Goal: Browse casually: Explore the website without a specific task or goal

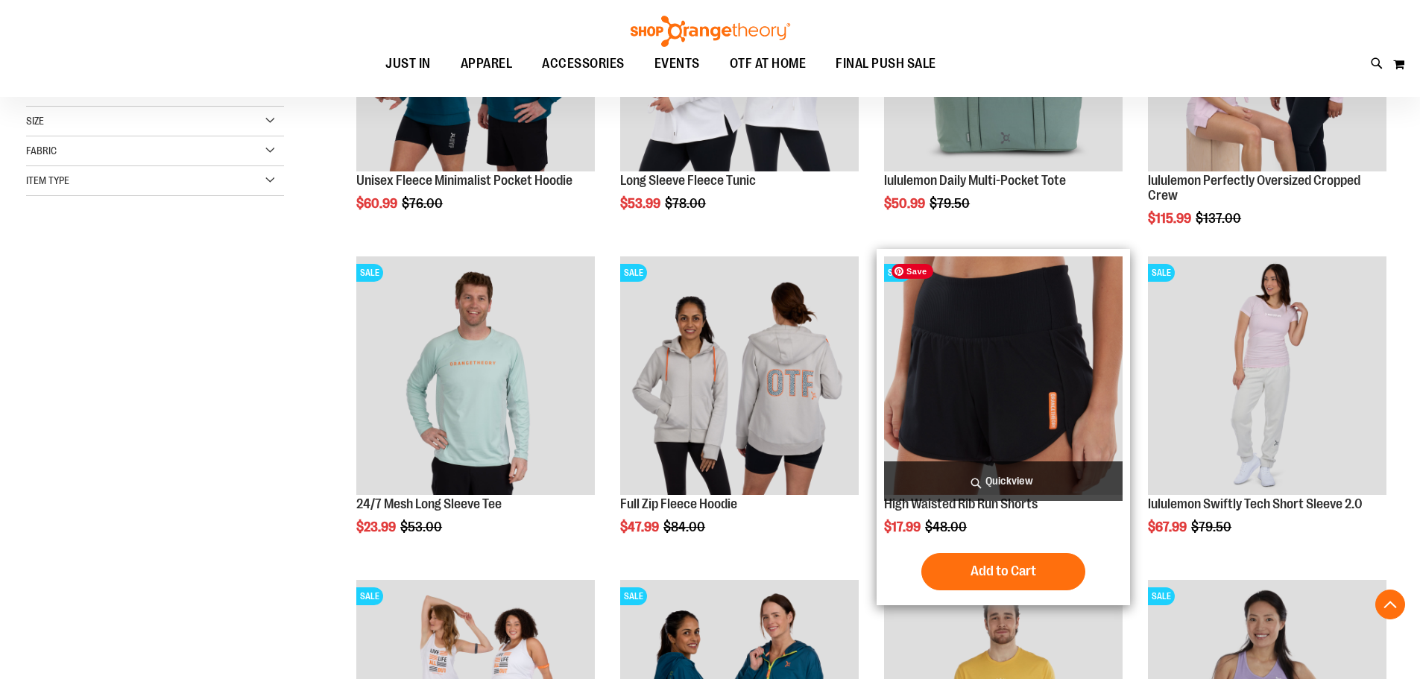
scroll to position [447, 0]
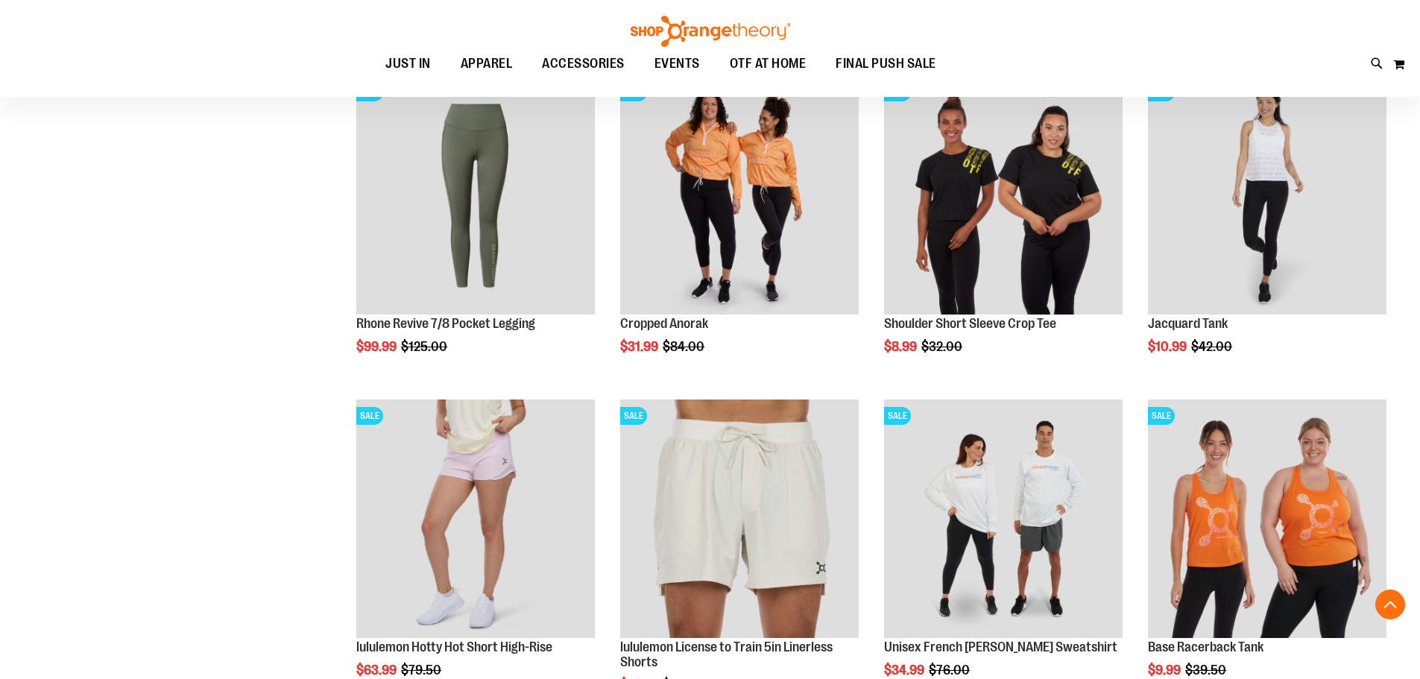
scroll to position [1267, 0]
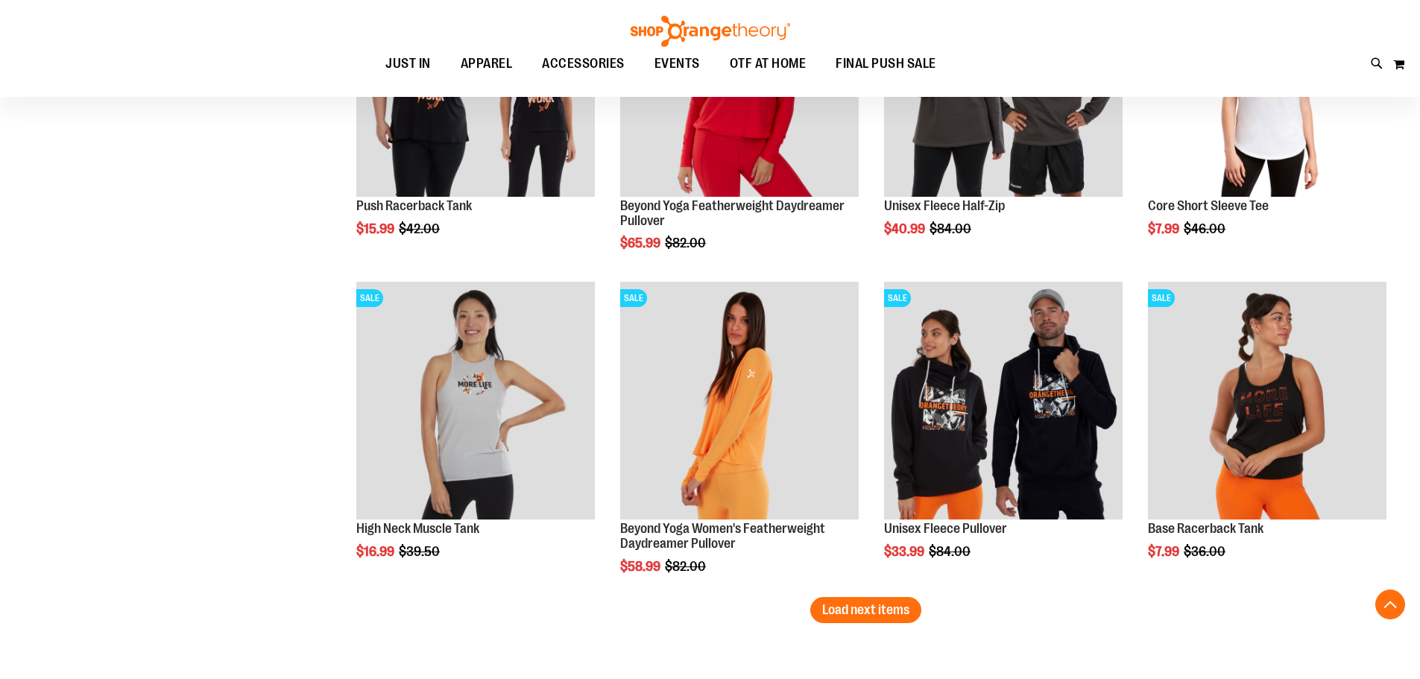
scroll to position [2907, 0]
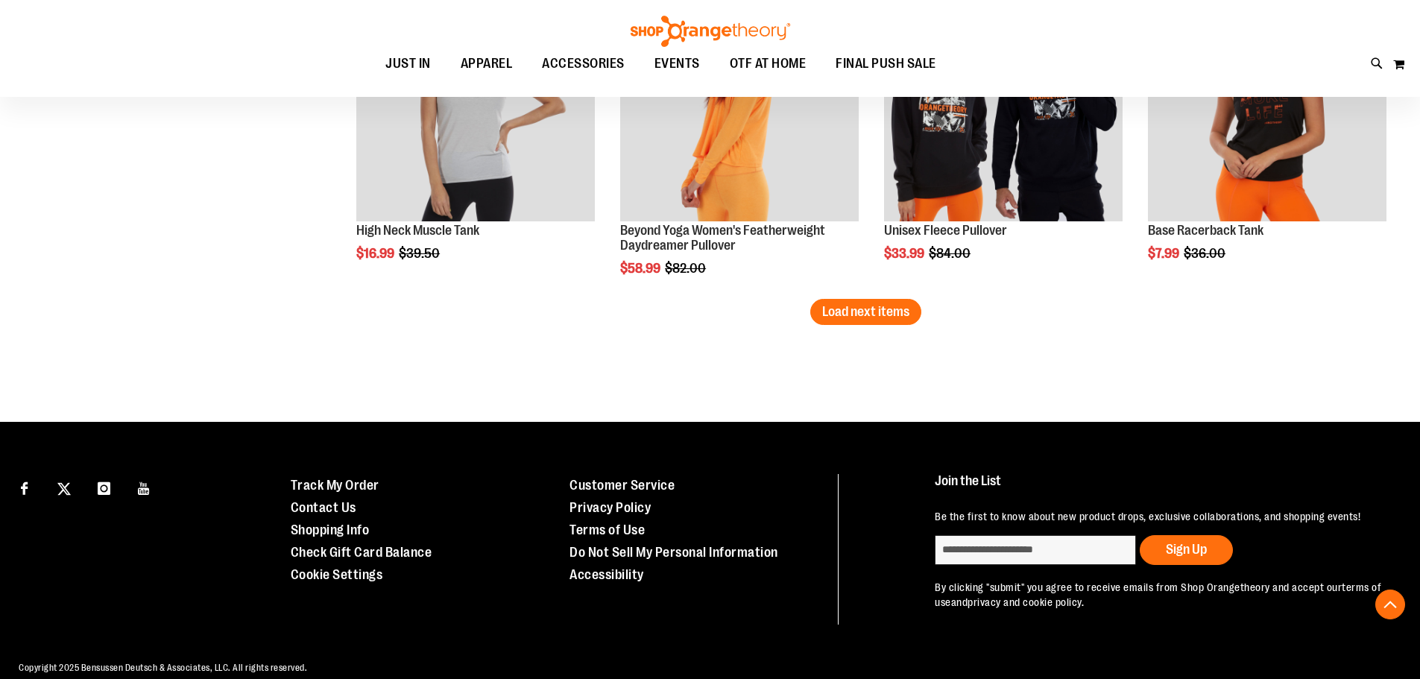
drag, startPoint x: 910, startPoint y: 305, endPoint x: 771, endPoint y: 348, distance: 145.3
click at [910, 305] on span "Load next items" at bounding box center [865, 311] width 87 height 15
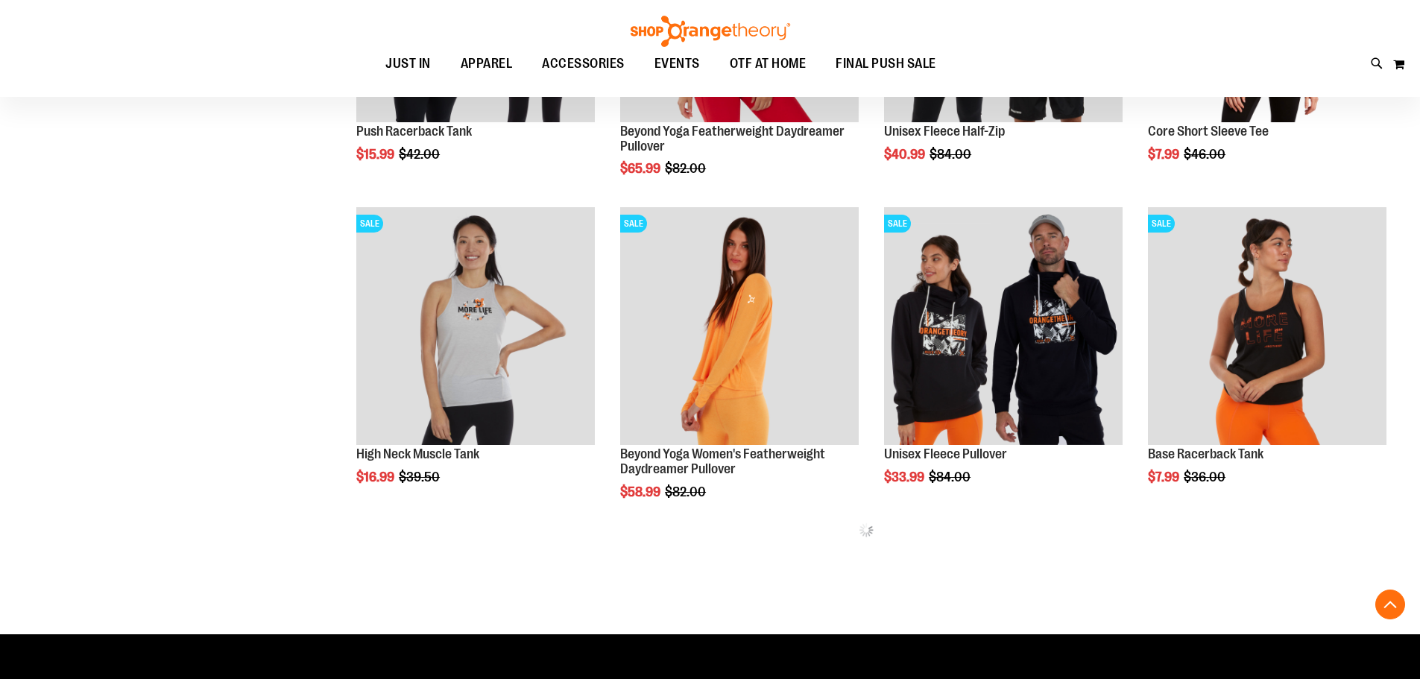
scroll to position [2832, 0]
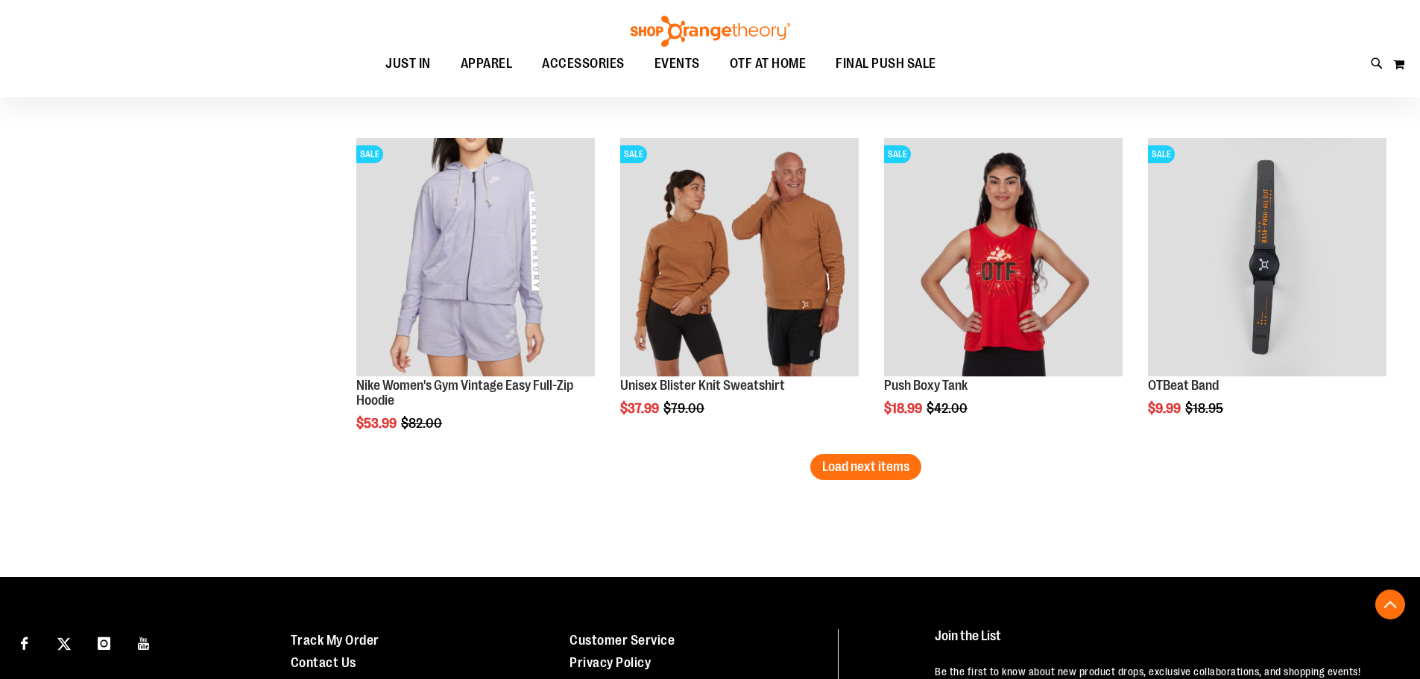
scroll to position [3876, 0]
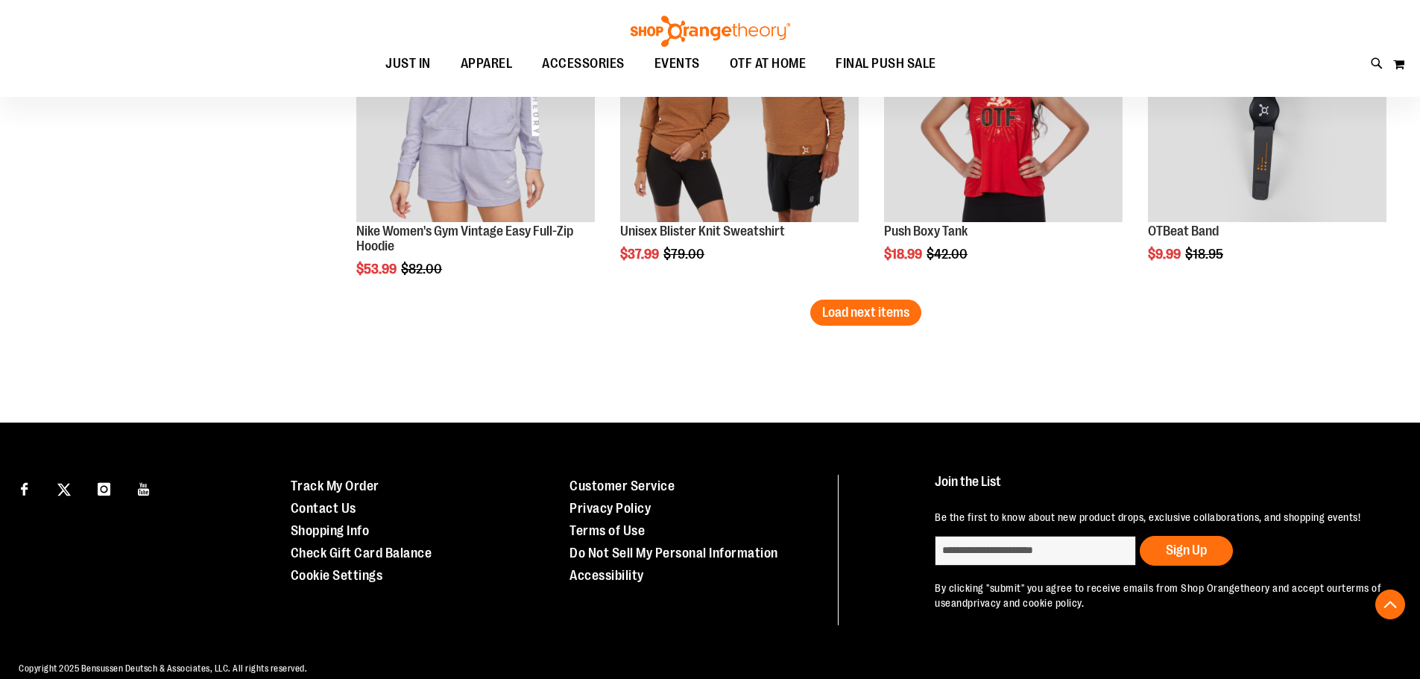
drag, startPoint x: 866, startPoint y: 312, endPoint x: 685, endPoint y: 361, distance: 186.8
click at [866, 313] on span "Load next items" at bounding box center [865, 312] width 87 height 15
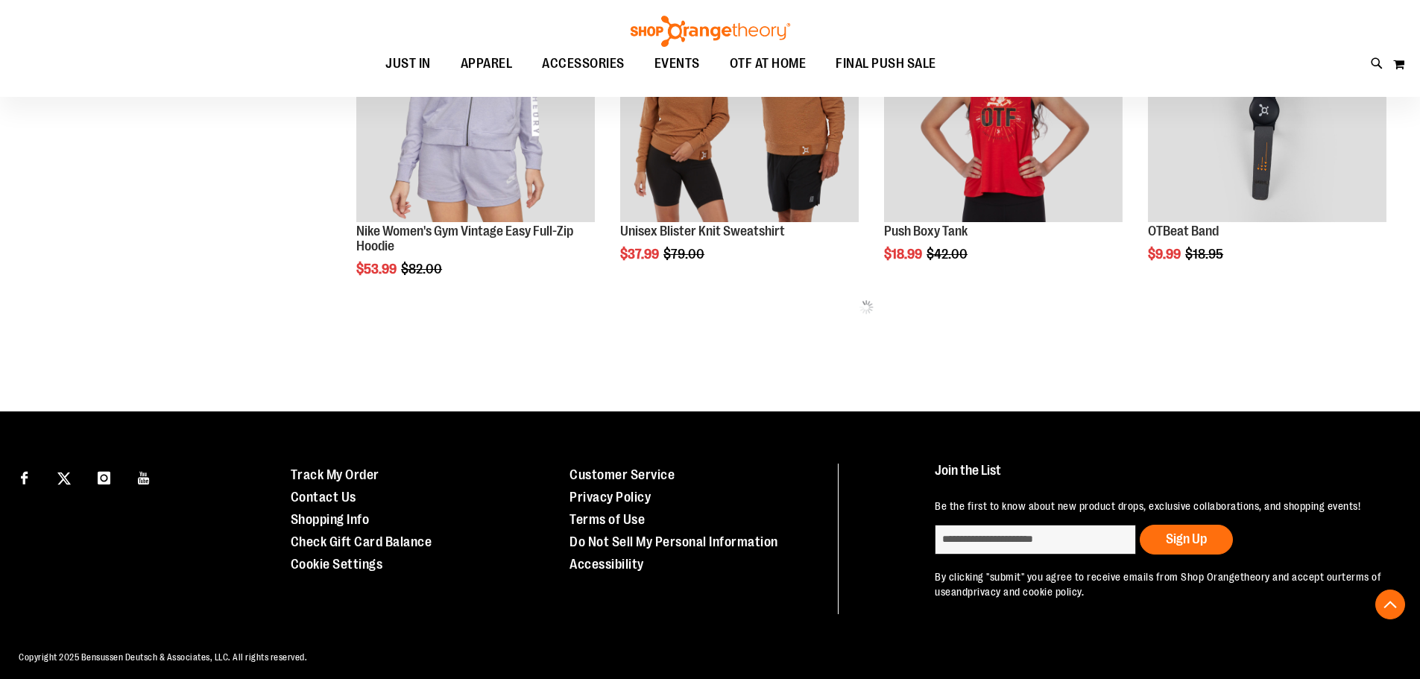
scroll to position [3653, 0]
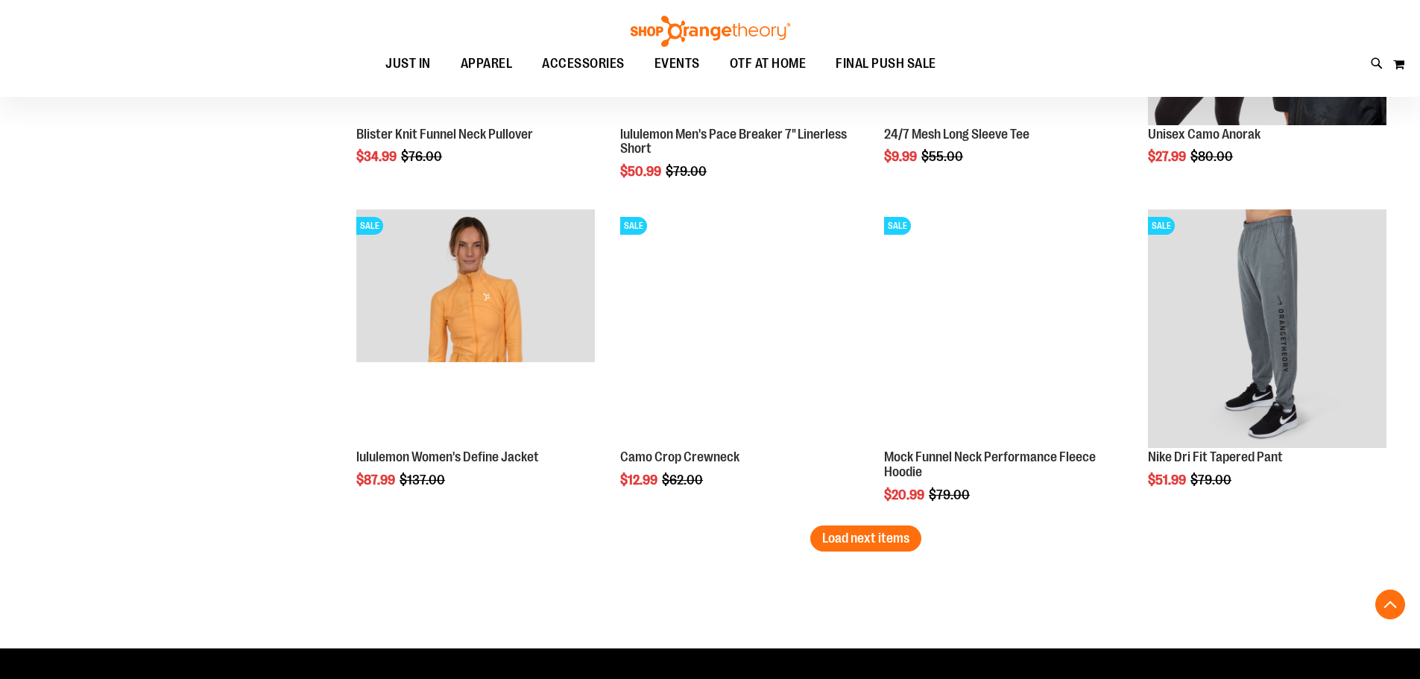
scroll to position [4622, 0]
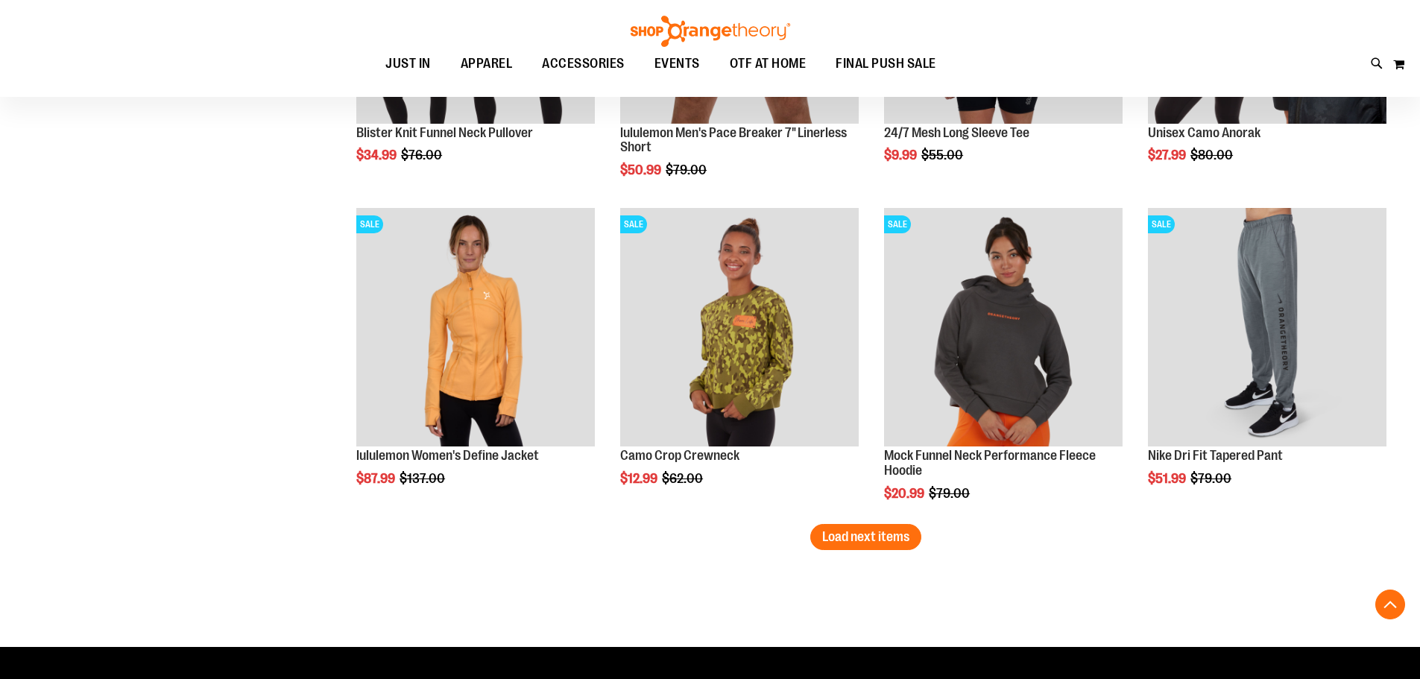
click at [859, 537] on span "Load next items" at bounding box center [865, 536] width 87 height 15
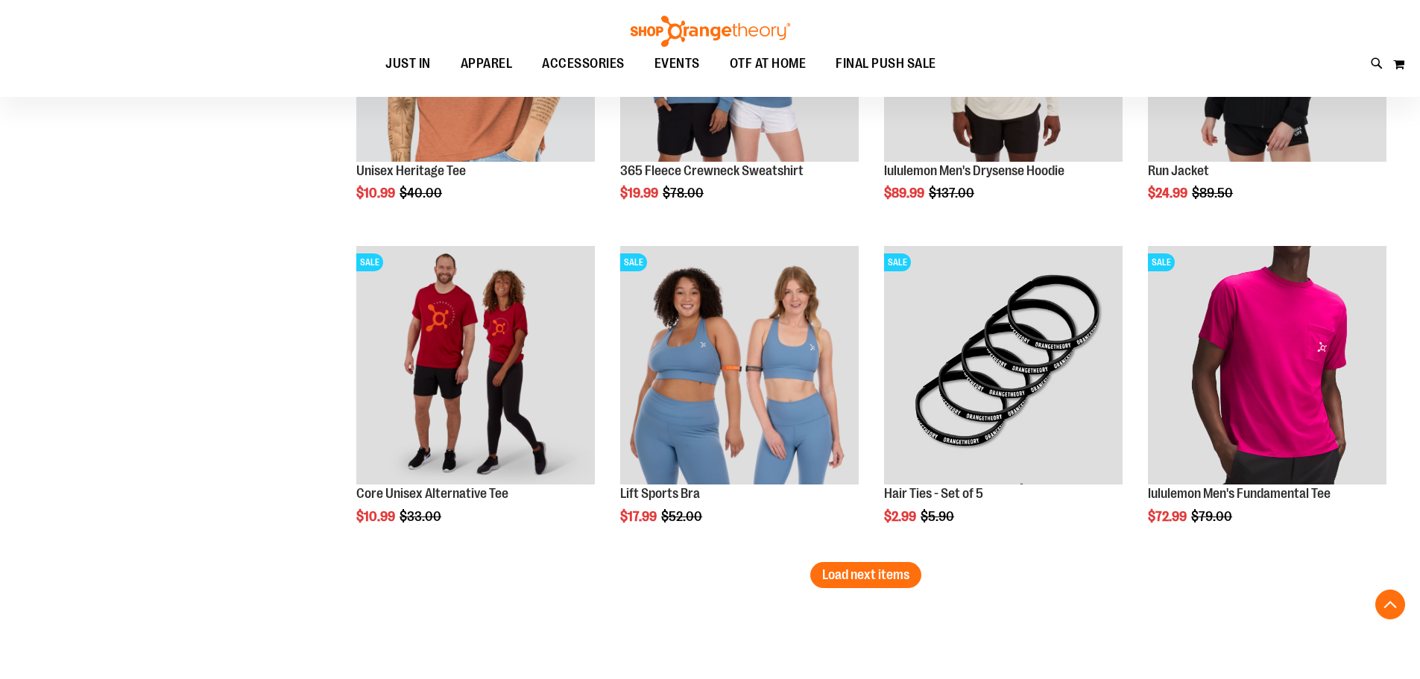
scroll to position [5677, 0]
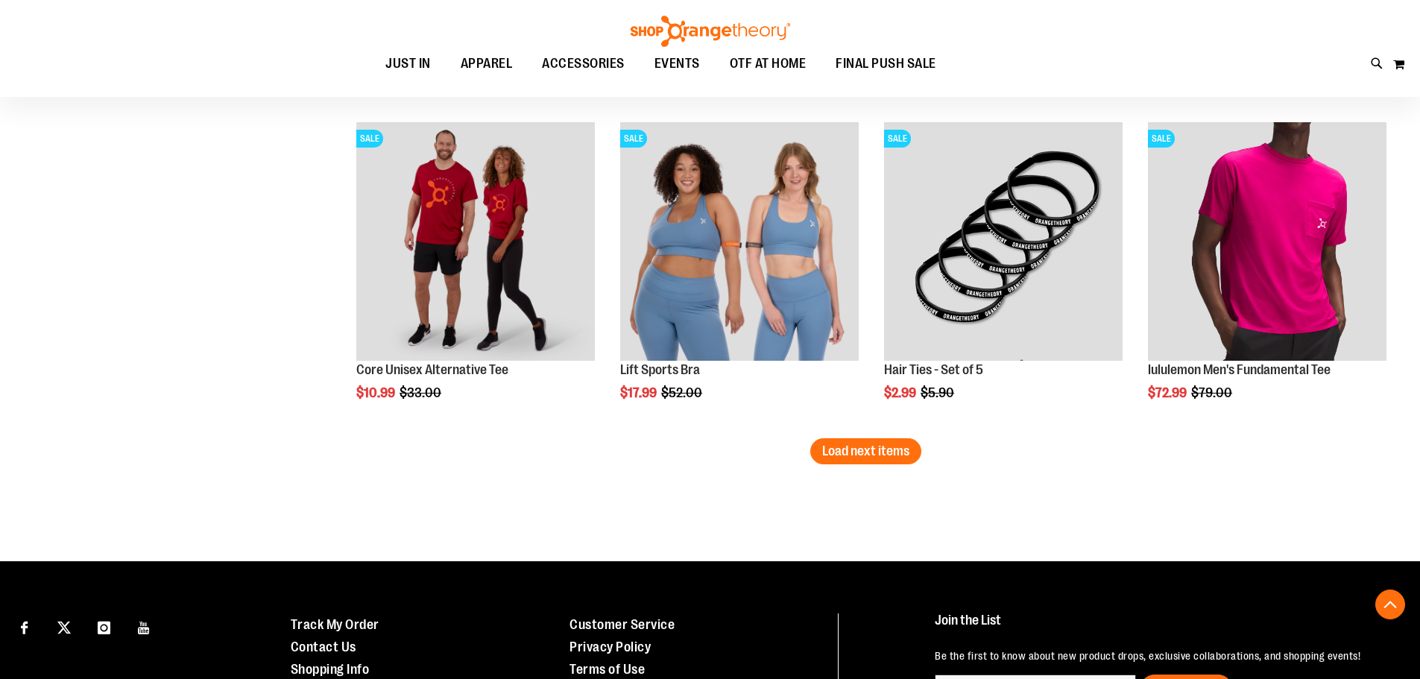
drag, startPoint x: 840, startPoint y: 450, endPoint x: 767, endPoint y: 479, distance: 77.9
click at [840, 450] on span "Load next items" at bounding box center [865, 451] width 87 height 15
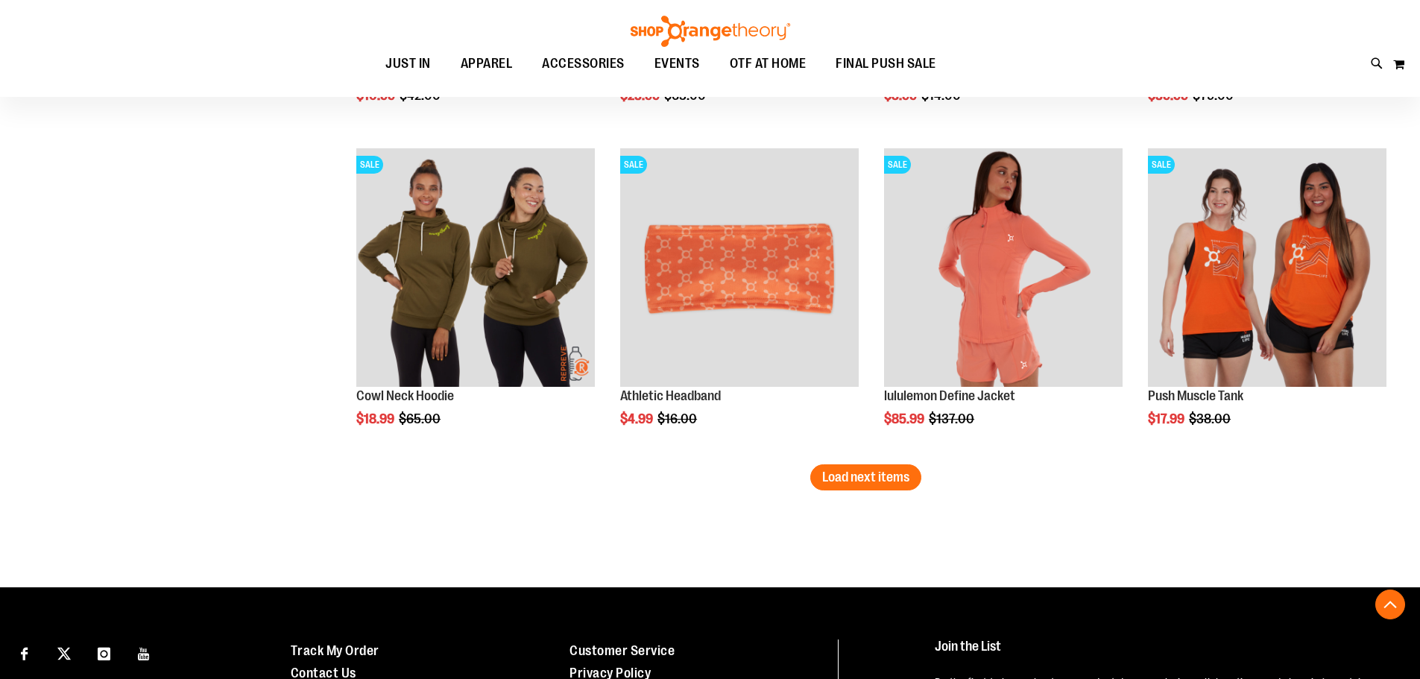
scroll to position [6721, 0]
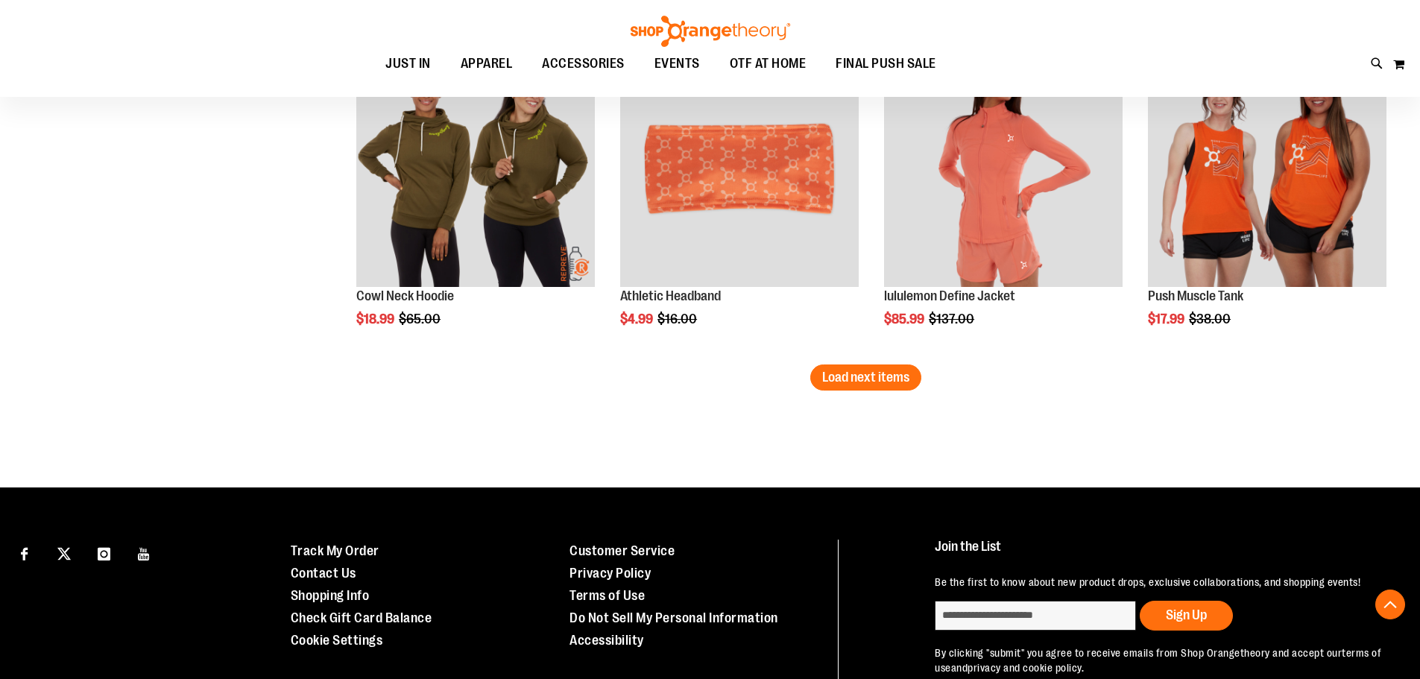
drag, startPoint x: 851, startPoint y: 375, endPoint x: 678, endPoint y: 483, distance: 204.6
click at [851, 375] on span "Load next items" at bounding box center [865, 377] width 87 height 15
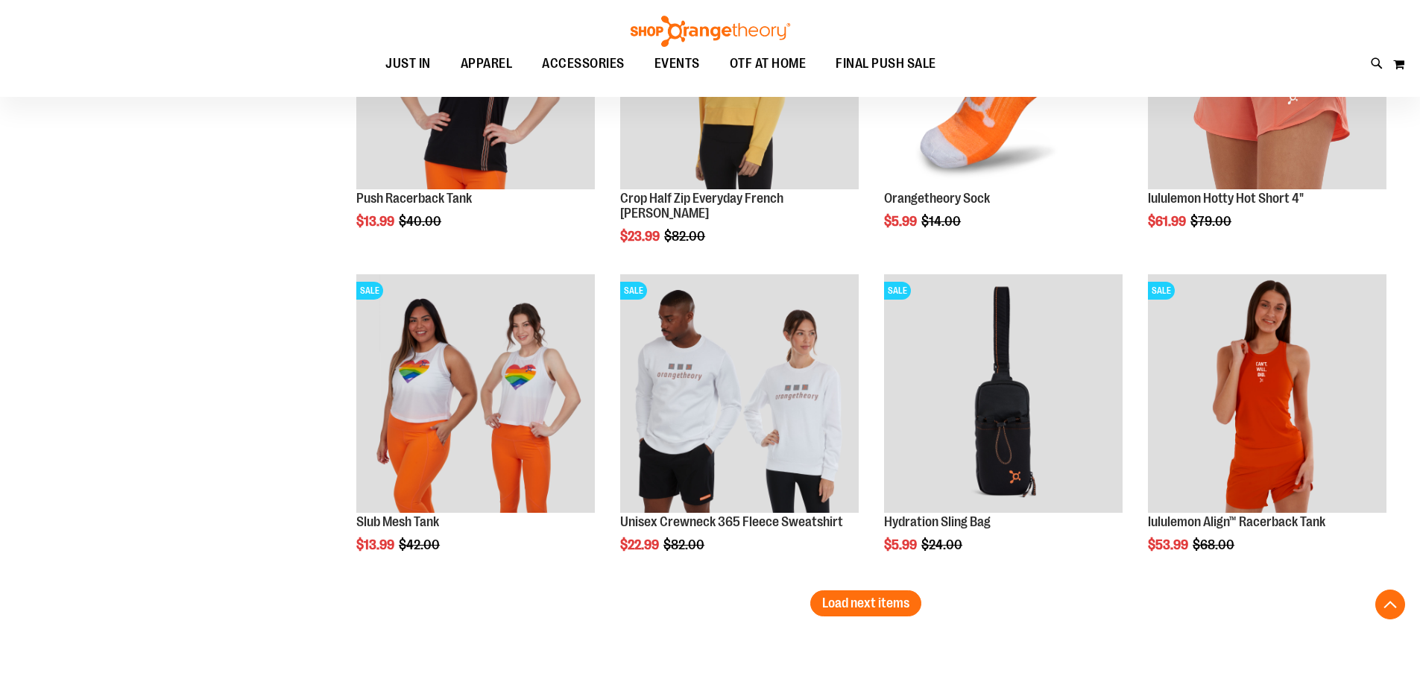
scroll to position [7541, 0]
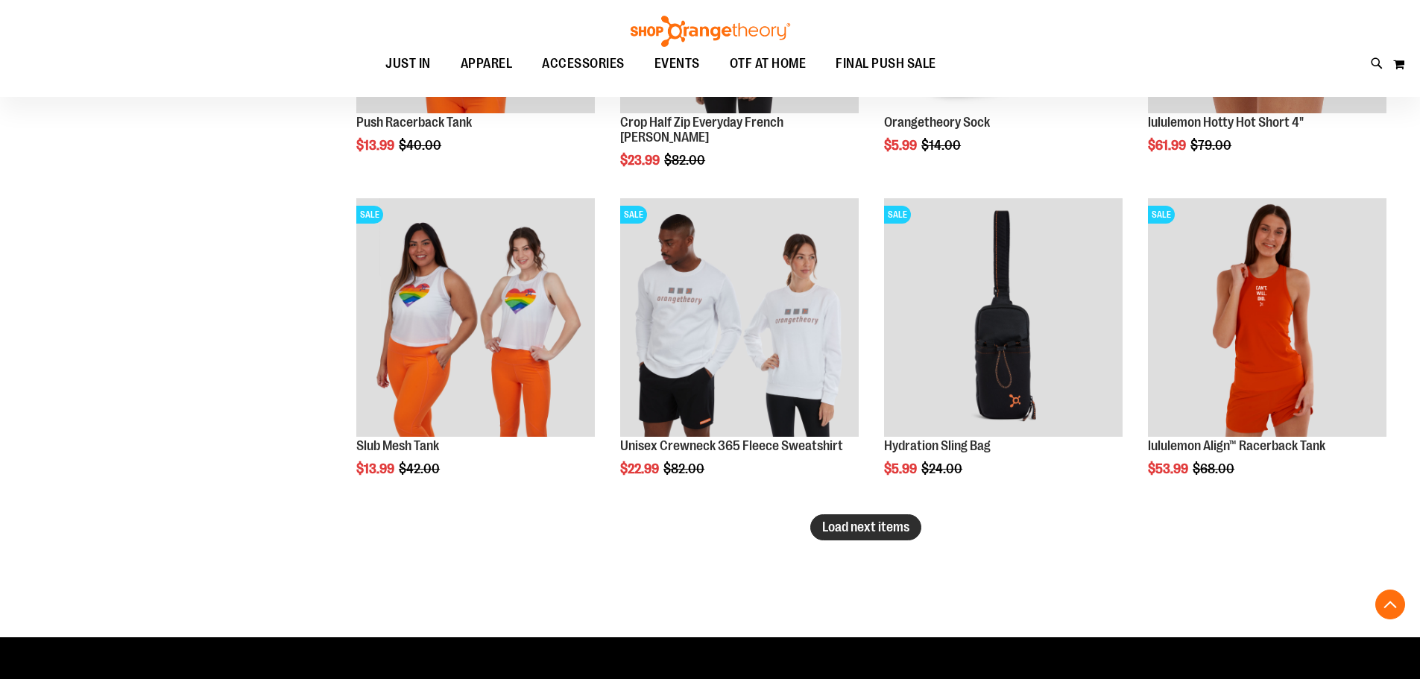
click at [851, 531] on span "Load next items" at bounding box center [865, 527] width 87 height 15
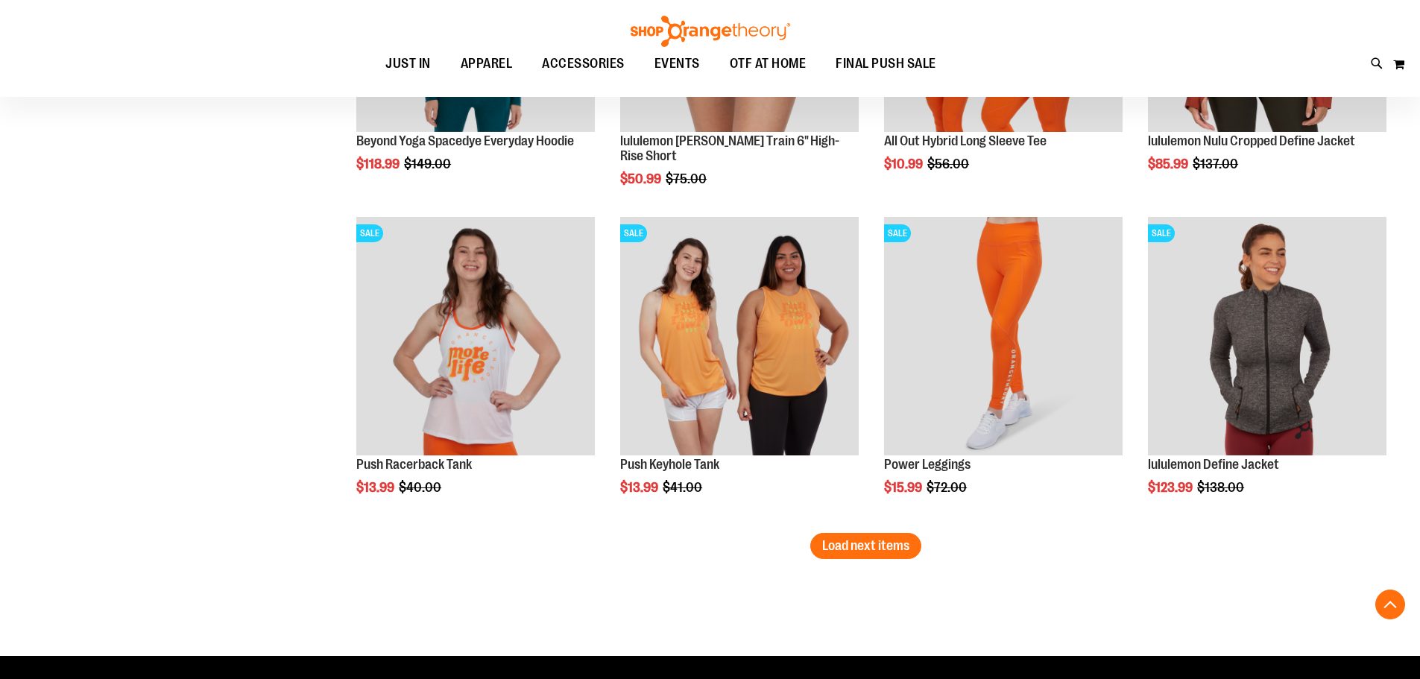
scroll to position [8585, 0]
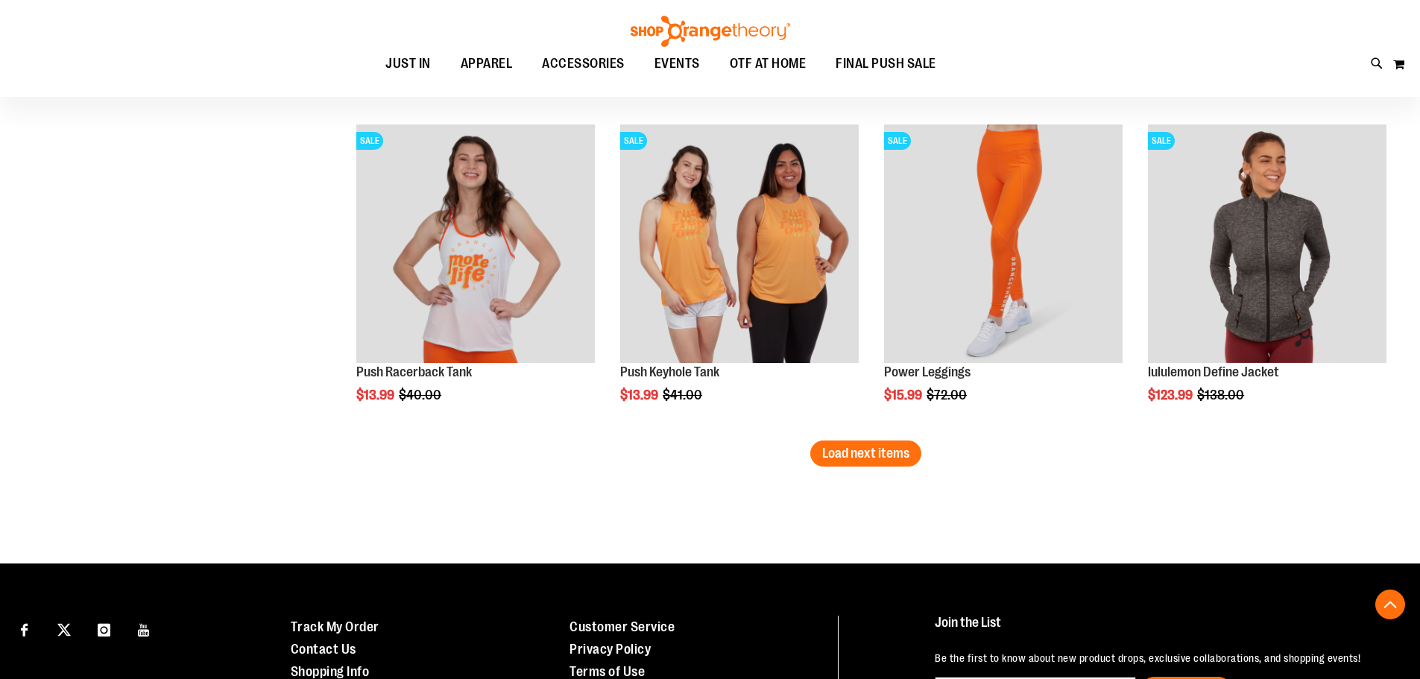
click at [853, 456] on span "Load next items" at bounding box center [865, 453] width 87 height 15
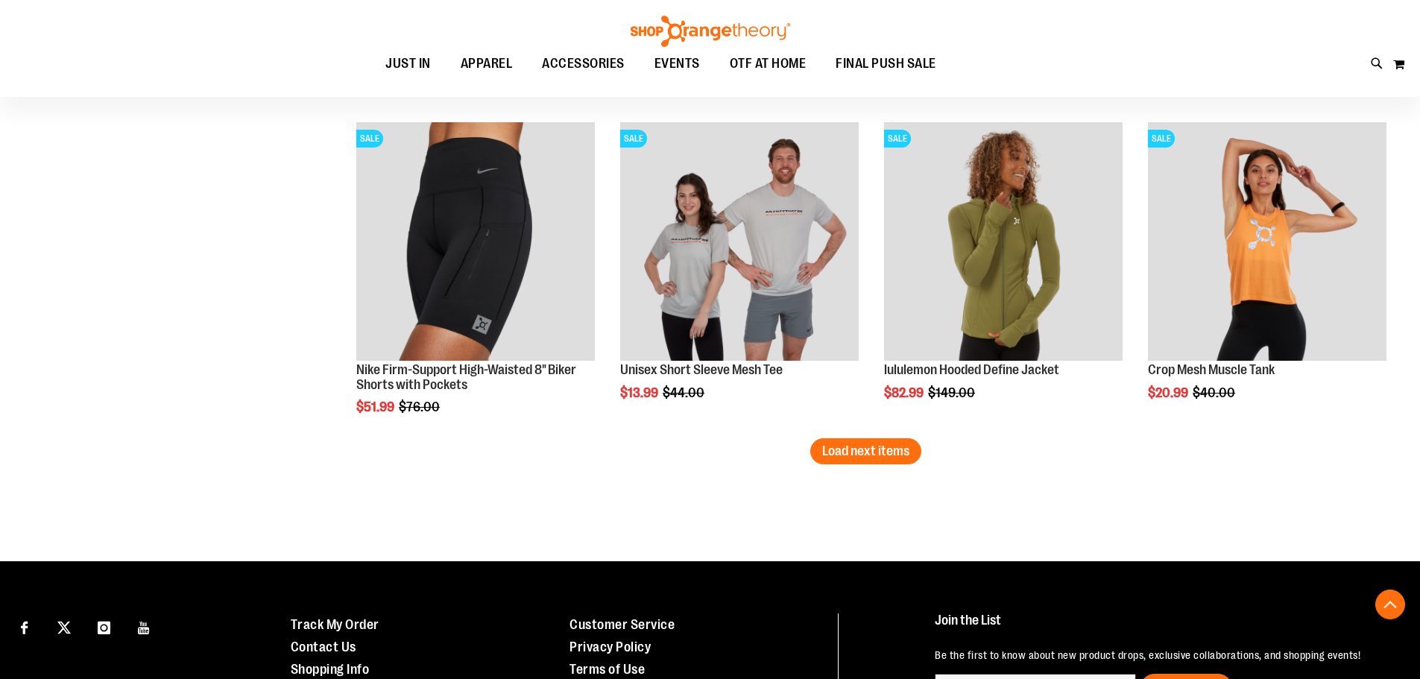
scroll to position [9704, 0]
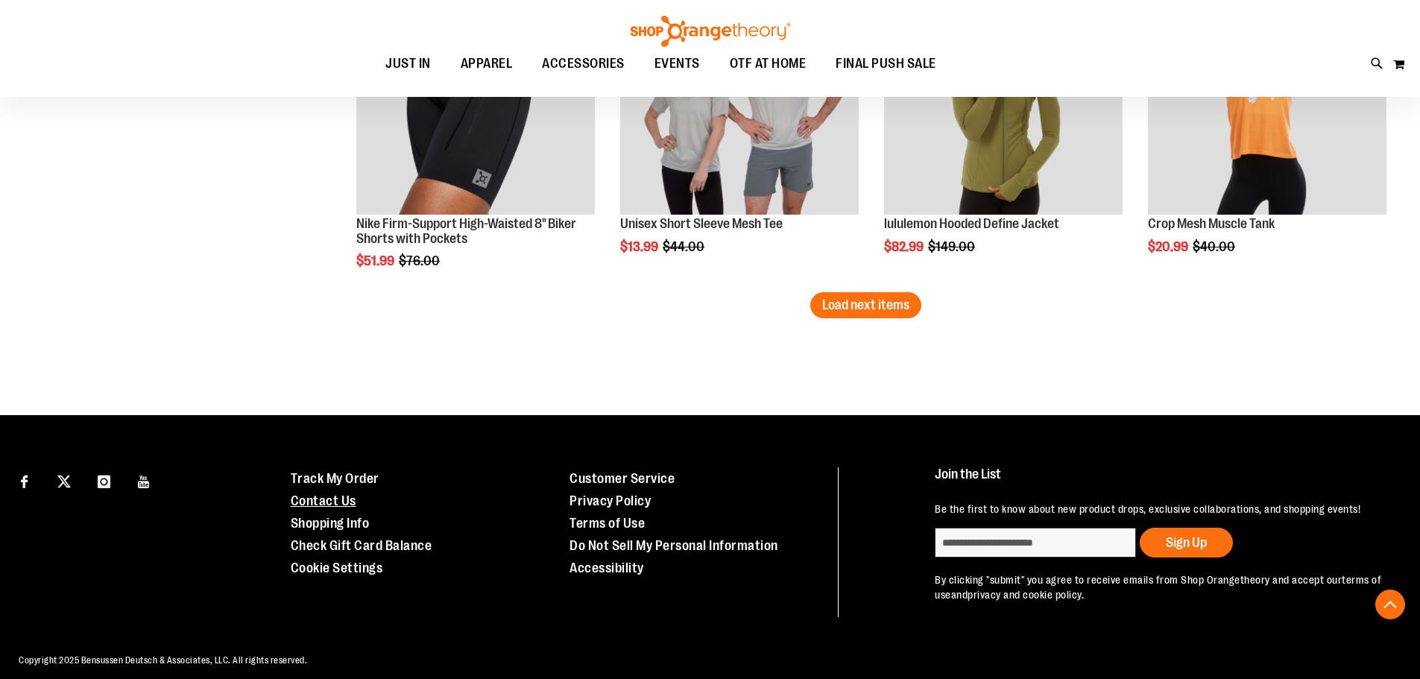
drag, startPoint x: 851, startPoint y: 297, endPoint x: 323, endPoint y: 489, distance: 562.3
click at [851, 297] on span "Load next items" at bounding box center [865, 304] width 87 height 15
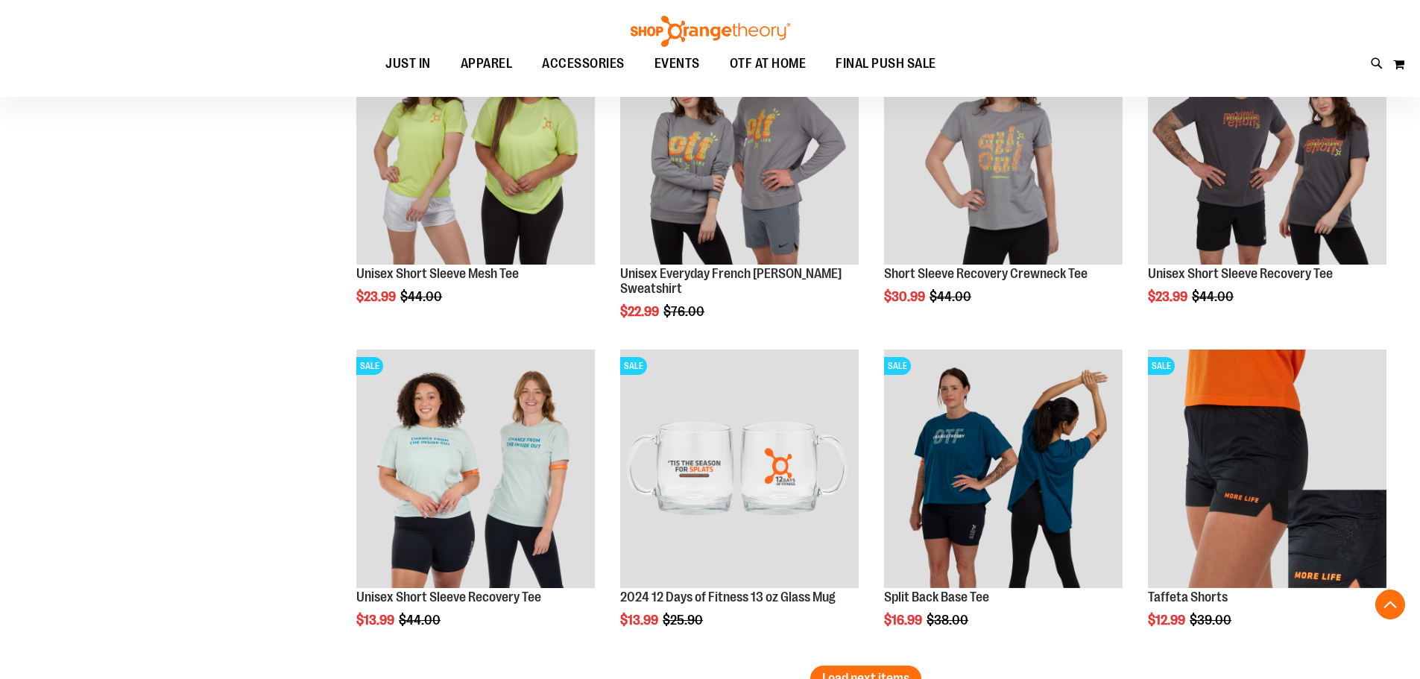
scroll to position [10524, 0]
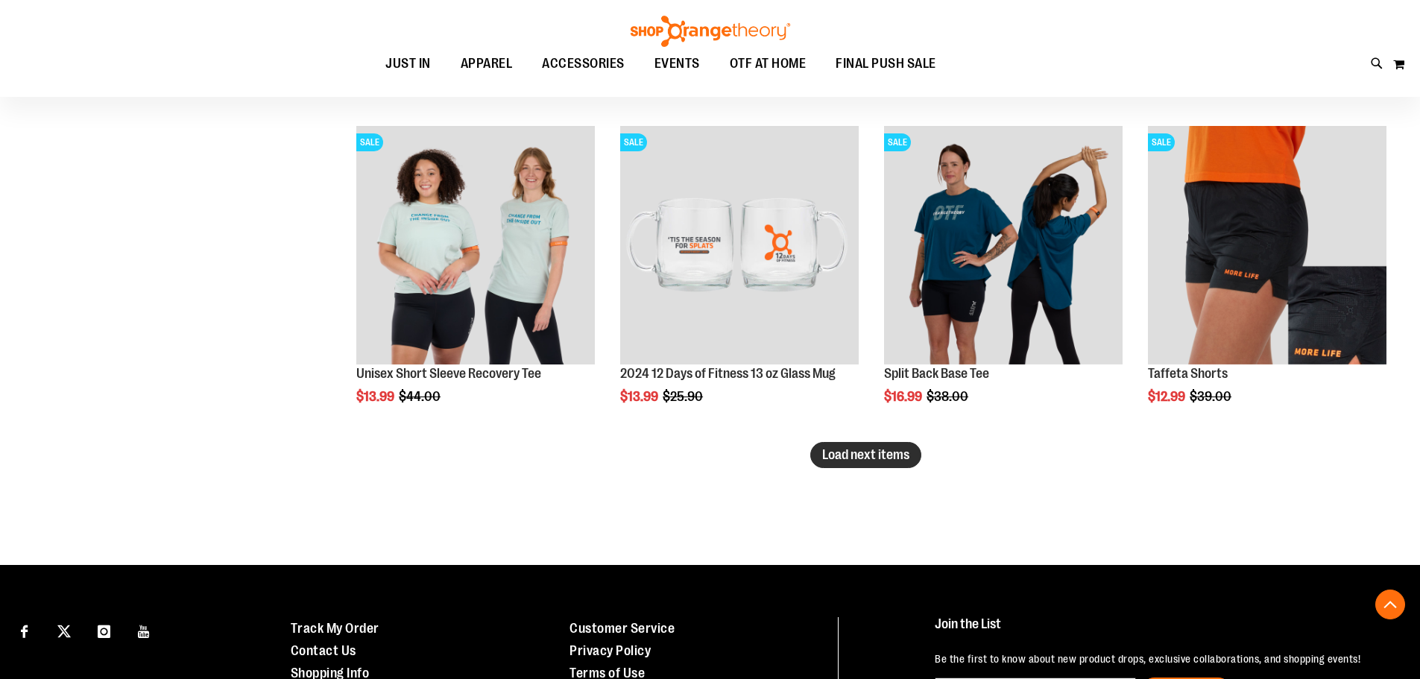
click at [867, 453] on span "Load next items" at bounding box center [865, 454] width 87 height 15
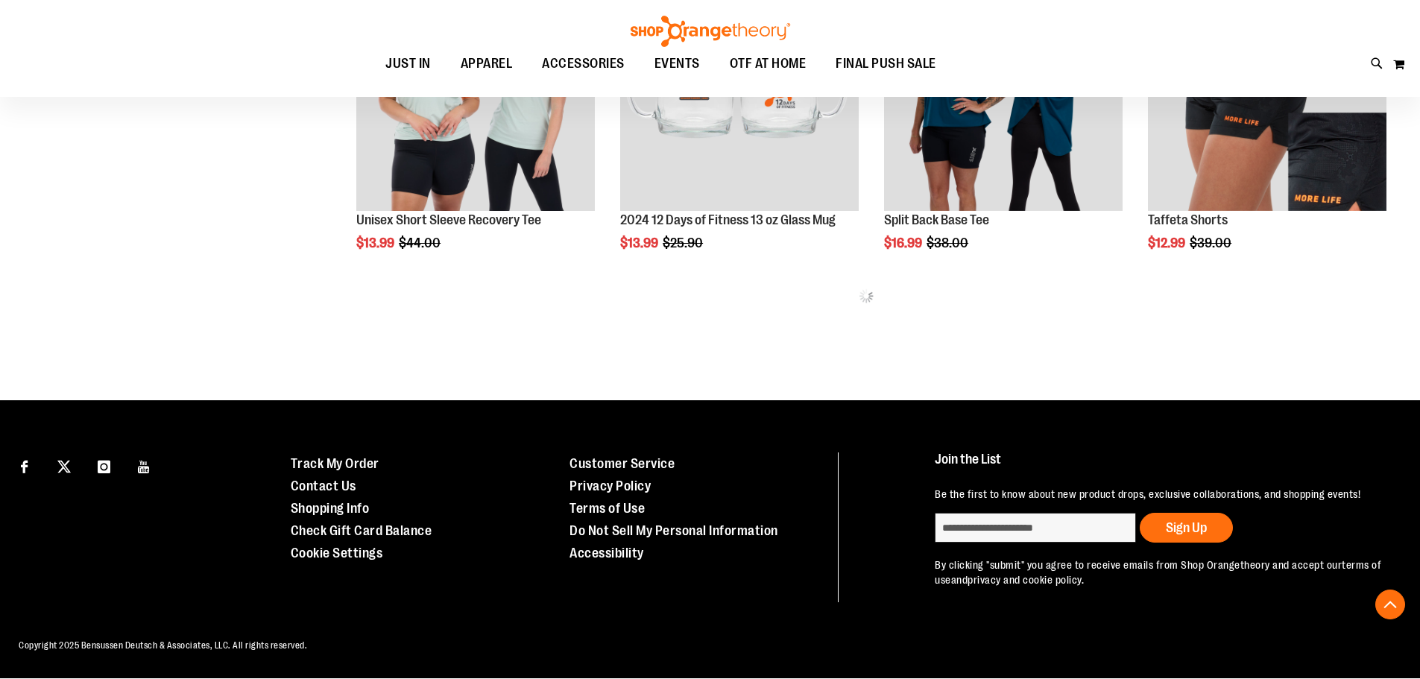
scroll to position [10230, 0]
